Goal: Check status: Check status

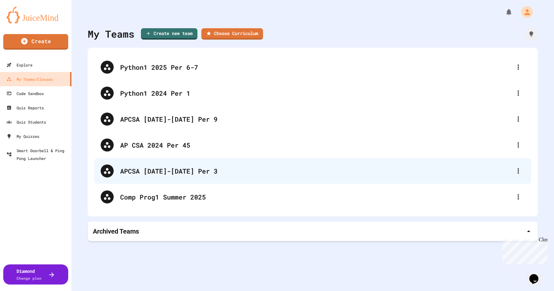
click at [181, 170] on div "APCSA [DATE]-[DATE] Per 3" at bounding box center [315, 171] width 391 height 10
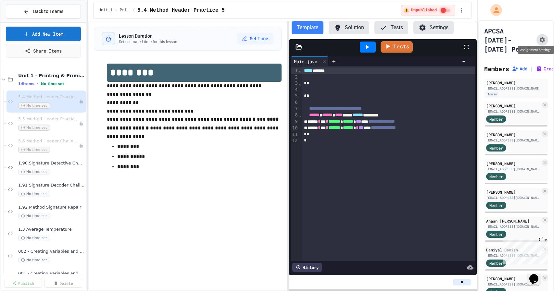
click at [541, 34] on button "Assignment Settings" at bounding box center [542, 40] width 12 height 12
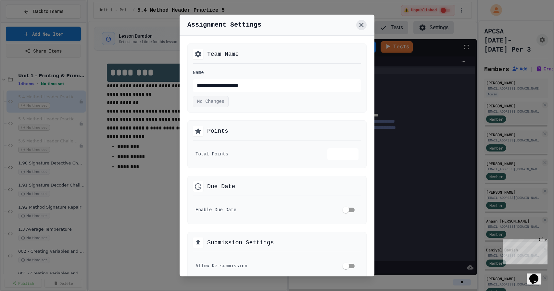
click at [363, 24] on icon at bounding box center [361, 25] width 8 height 8
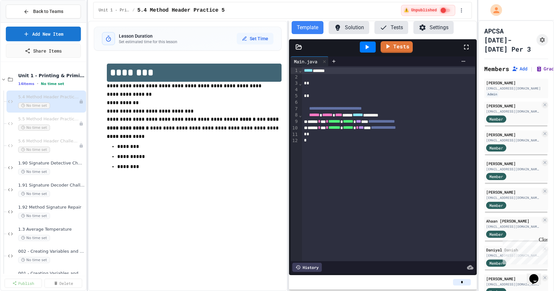
click at [541, 66] on icon at bounding box center [538, 69] width 6 height 6
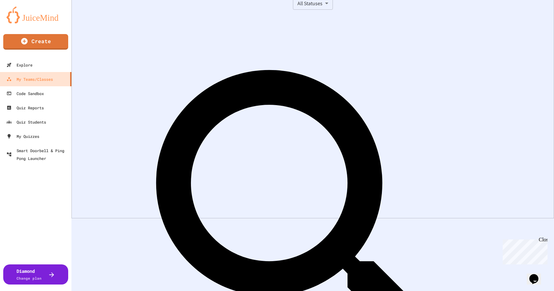
scroll to position [73, 0]
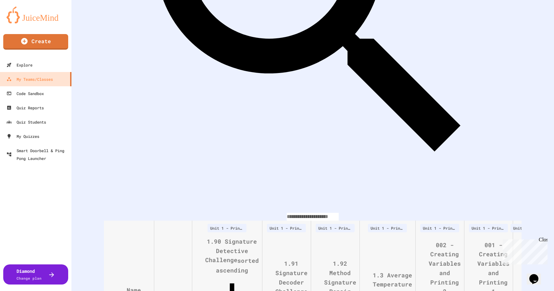
scroll to position [296, 0]
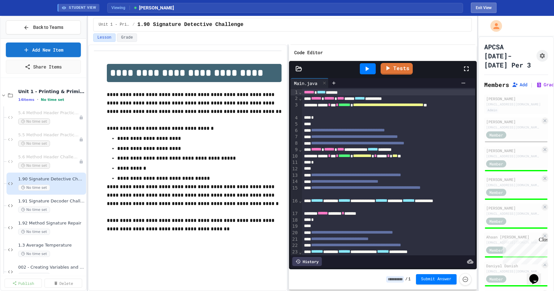
click at [480, 7] on button "Exit View" at bounding box center [483, 8] width 26 height 10
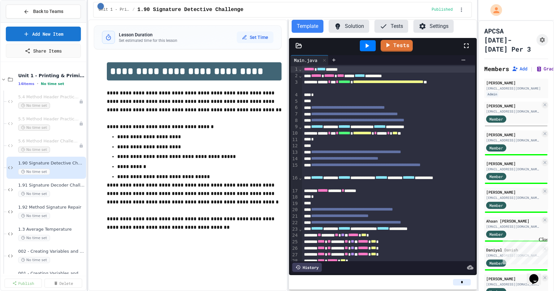
click at [538, 67] on icon at bounding box center [539, 69] width 4 height 5
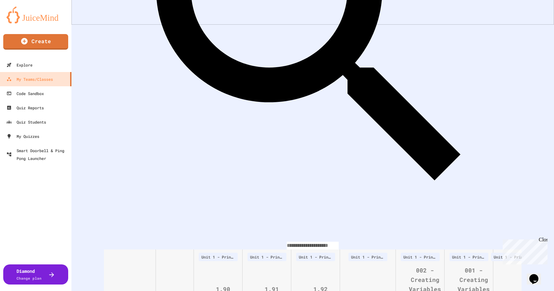
scroll to position [274, 0]
